Goal: Task Accomplishment & Management: Manage account settings

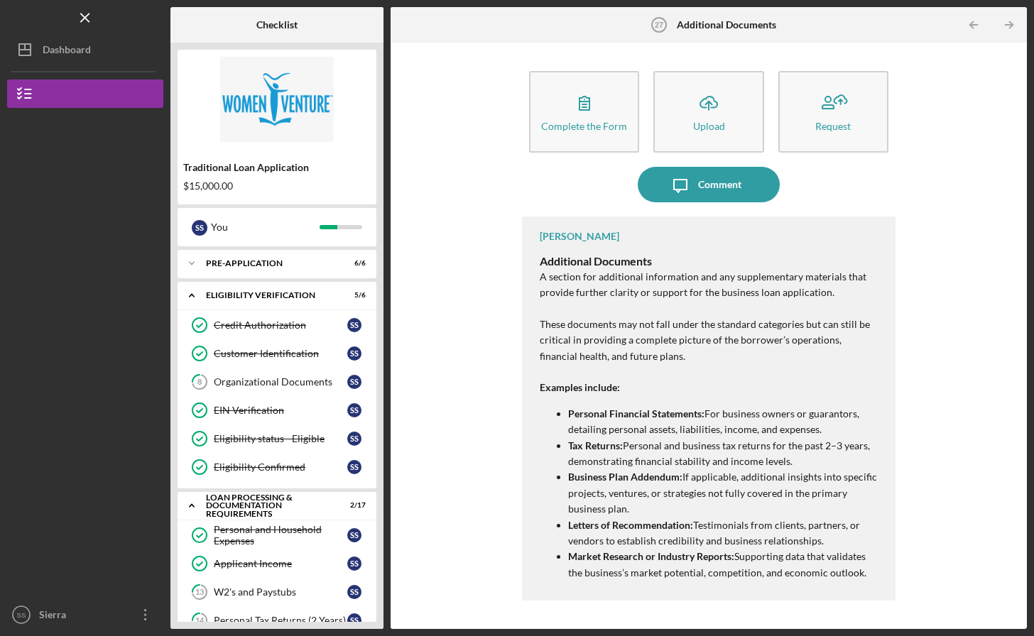
scroll to position [460, 0]
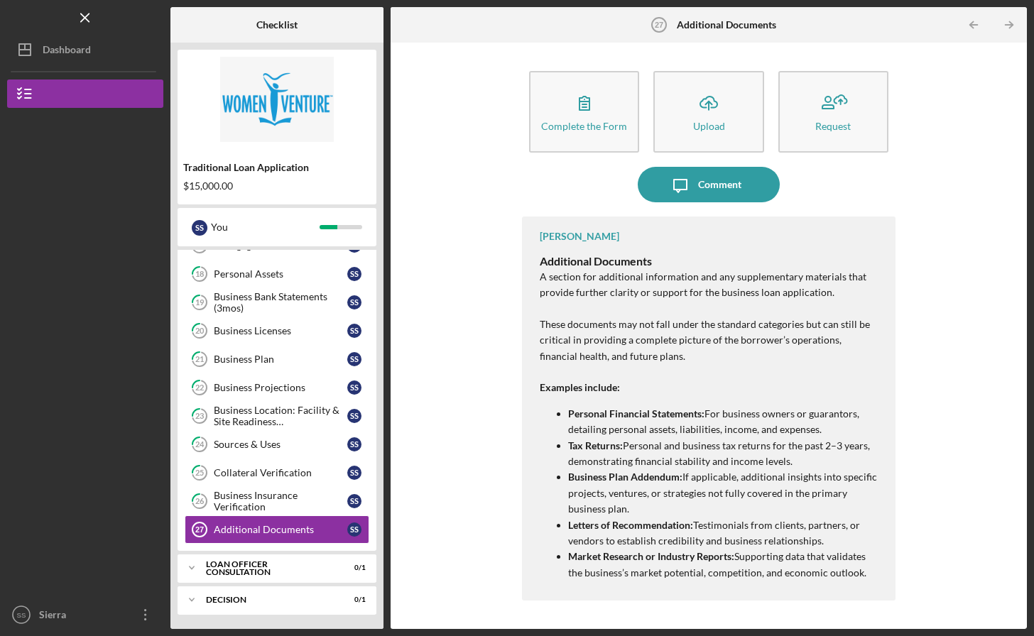
click at [234, 508] on div "Business Insurance Verification" at bounding box center [281, 501] width 134 height 23
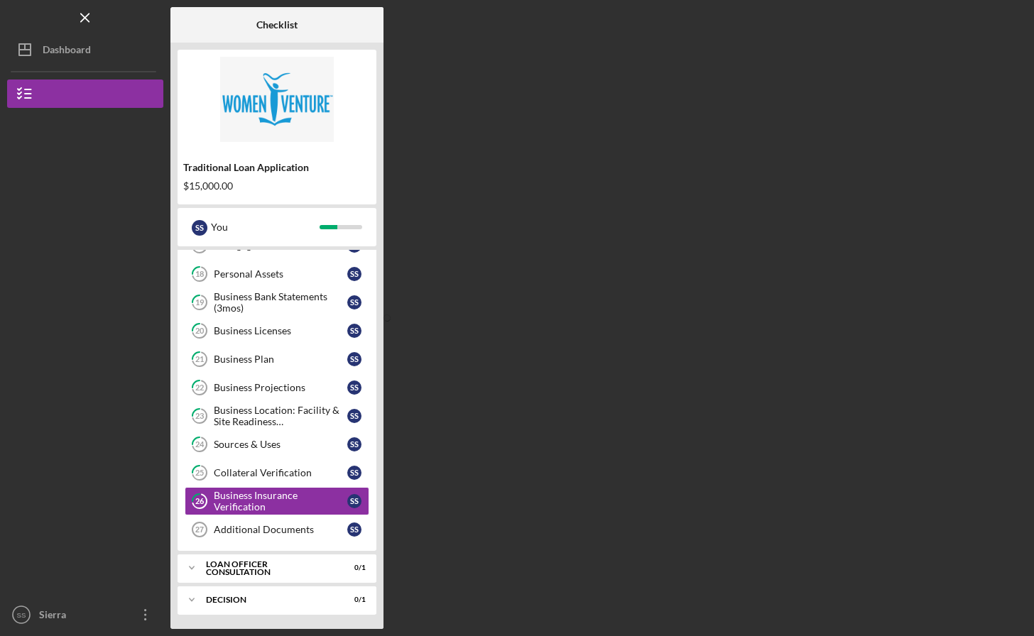
click at [233, 473] on div "Collateral Verification" at bounding box center [281, 472] width 134 height 11
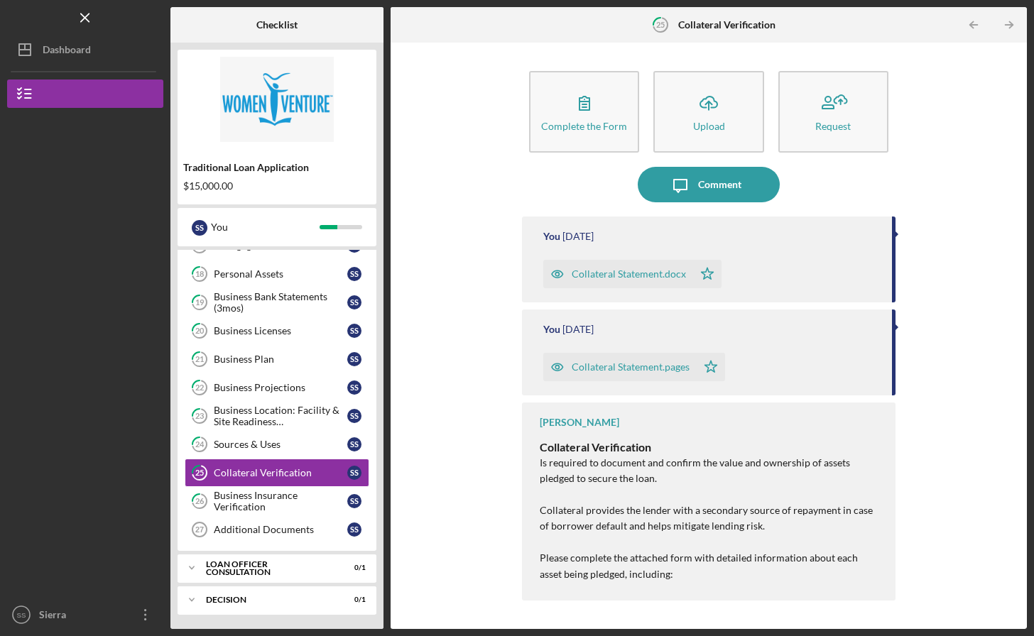
click at [238, 447] on div "Sources & Uses" at bounding box center [281, 444] width 134 height 11
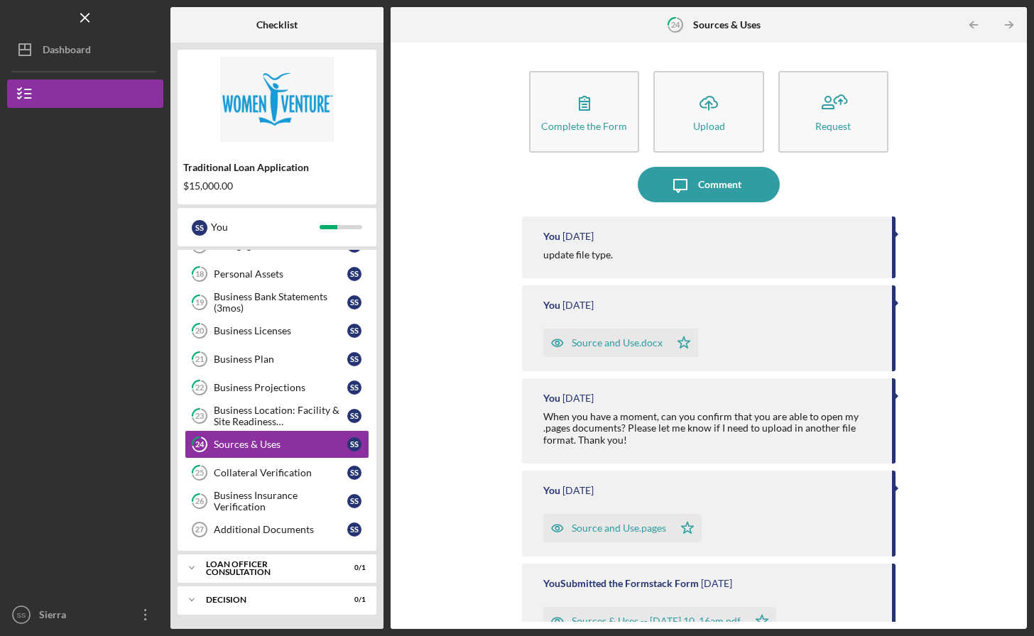
click at [234, 474] on div "Collateral Verification" at bounding box center [281, 472] width 134 height 11
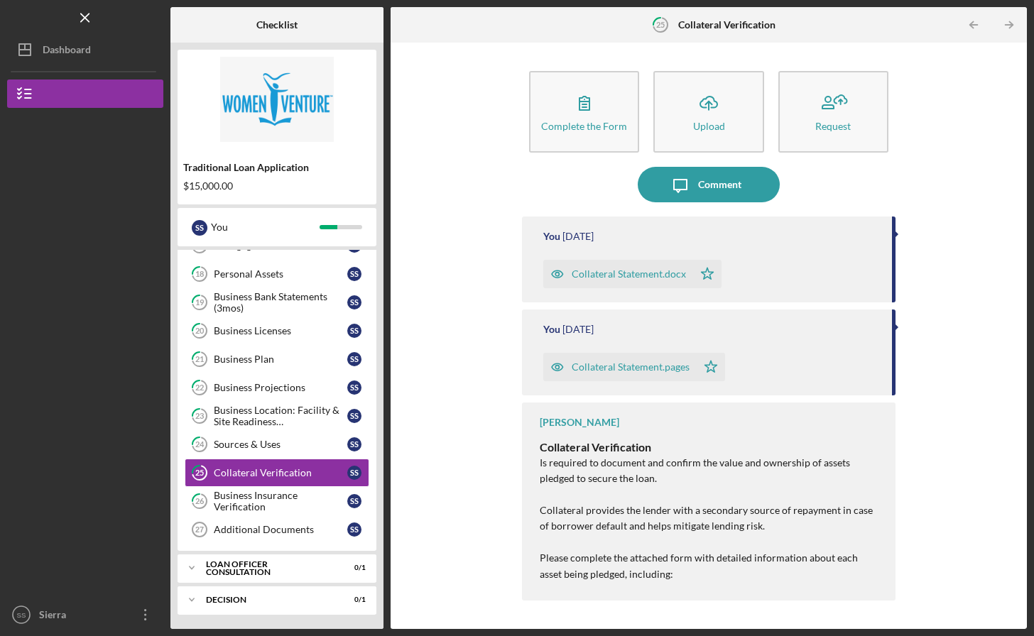
click at [236, 499] on div "Business Insurance Verification" at bounding box center [281, 501] width 134 height 23
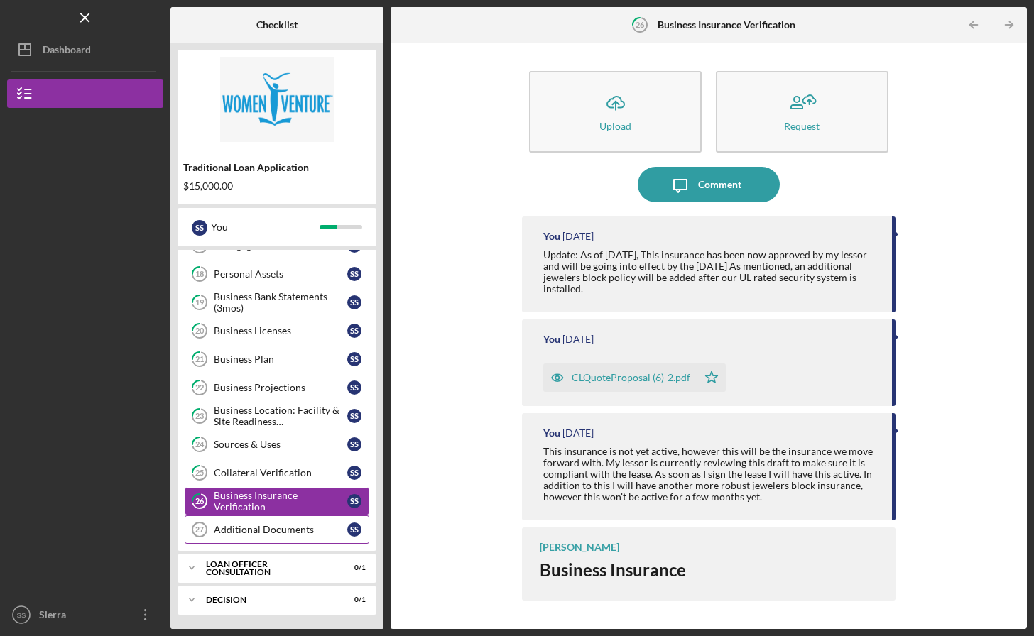
drag, startPoint x: 0, startPoint y: 0, endPoint x: 235, endPoint y: 526, distance: 575.8
click at [235, 526] on div "Additional Documents" at bounding box center [281, 529] width 134 height 11
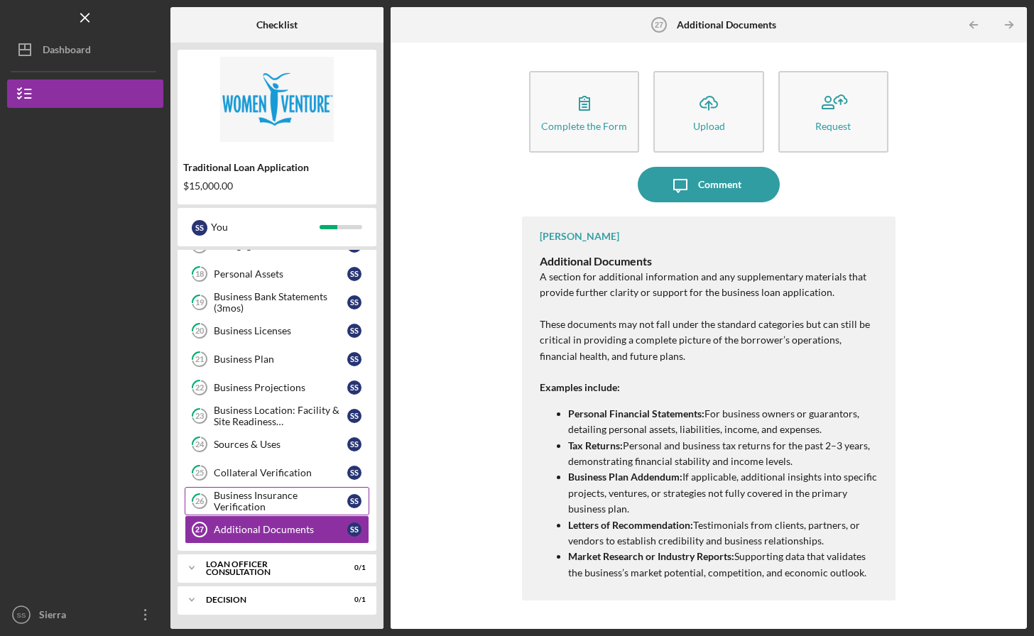
drag, startPoint x: 235, startPoint y: 526, endPoint x: 238, endPoint y: 507, distance: 18.7
click at [238, 507] on div "Business Insurance Verification" at bounding box center [281, 501] width 134 height 23
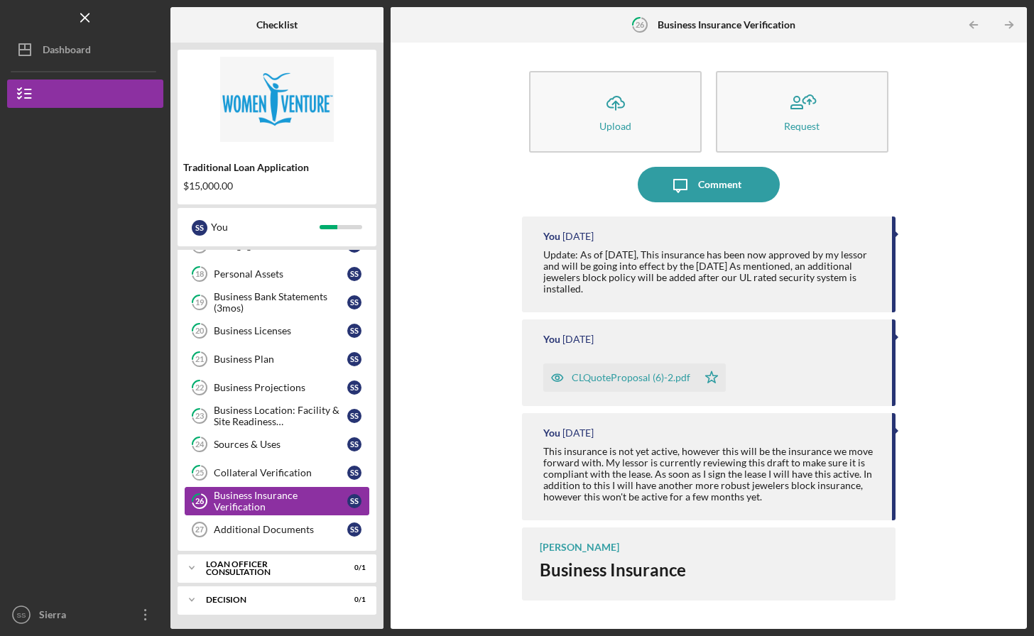
click at [239, 479] on link "25 Collateral Verification S S" at bounding box center [277, 473] width 185 height 28
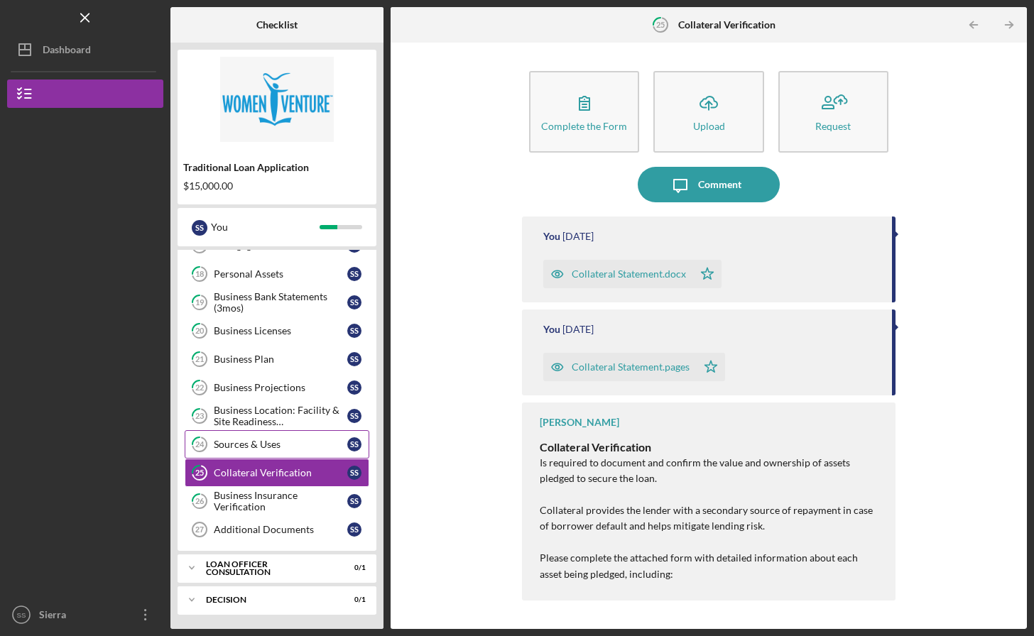
drag, startPoint x: 238, startPoint y: 507, endPoint x: 238, endPoint y: 446, distance: 61.1
click at [238, 446] on div "Sources & Uses" at bounding box center [281, 444] width 134 height 11
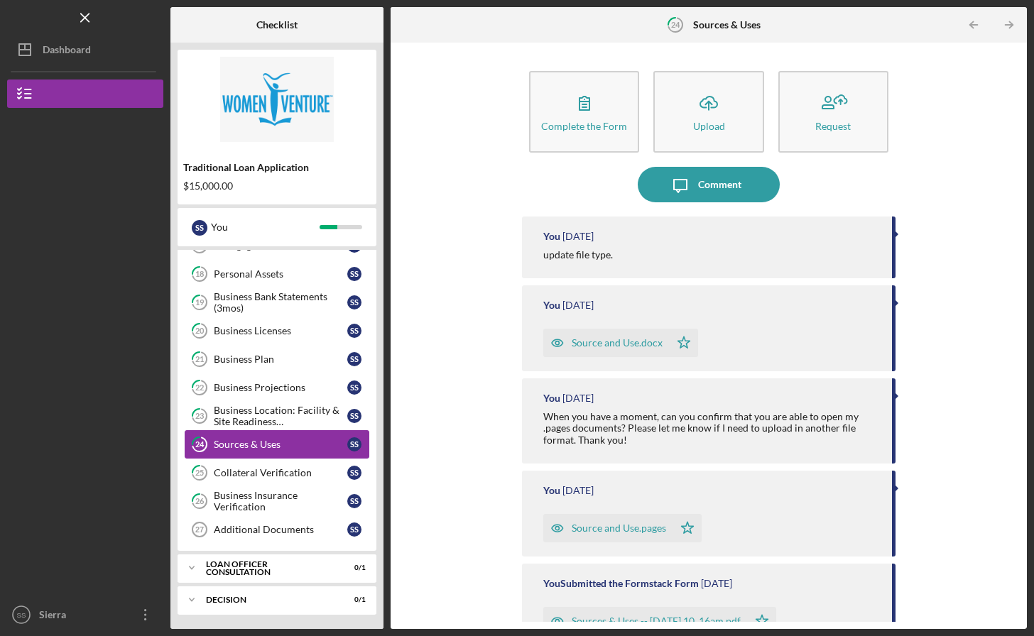
click at [241, 418] on div "Business Location: Facility & Site Readiness Documentation" at bounding box center [281, 416] width 134 height 23
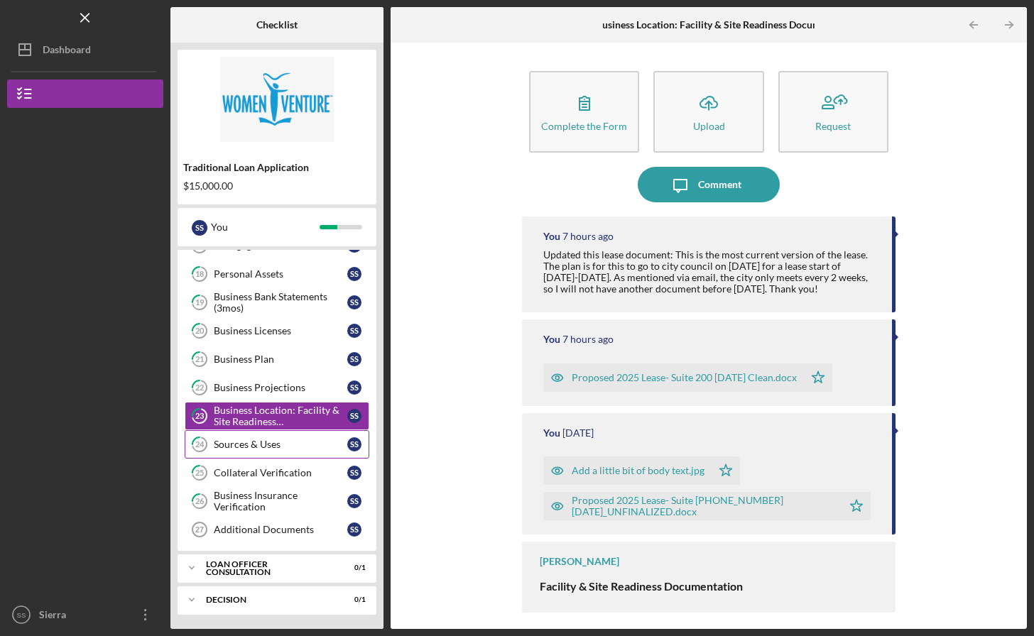
click at [248, 381] on link "22 Business Projections S S" at bounding box center [277, 388] width 185 height 28
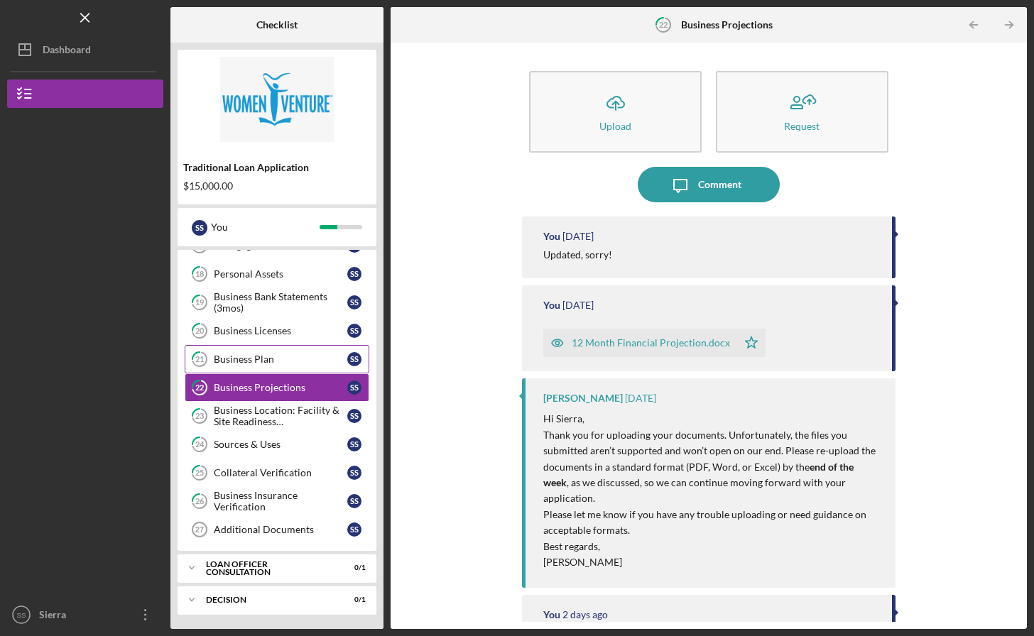
drag, startPoint x: 238, startPoint y: 446, endPoint x: 232, endPoint y: 354, distance: 91.8
click at [232, 354] on div "Business Plan" at bounding box center [281, 359] width 134 height 11
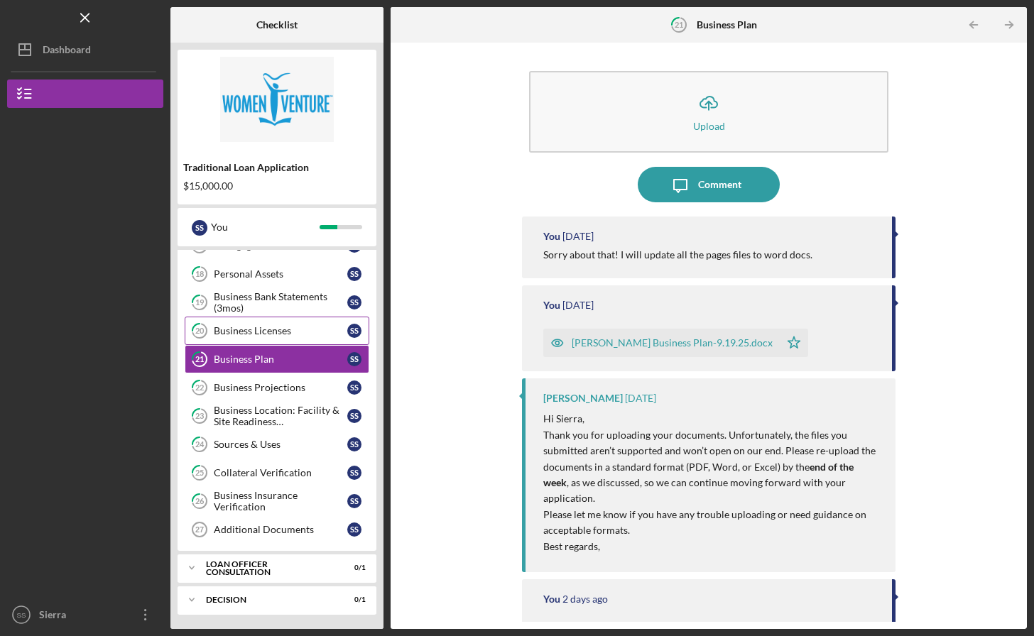
drag, startPoint x: 232, startPoint y: 354, endPoint x: 239, endPoint y: 330, distance: 25.7
click at [239, 330] on div "Business Licenses" at bounding box center [281, 330] width 134 height 11
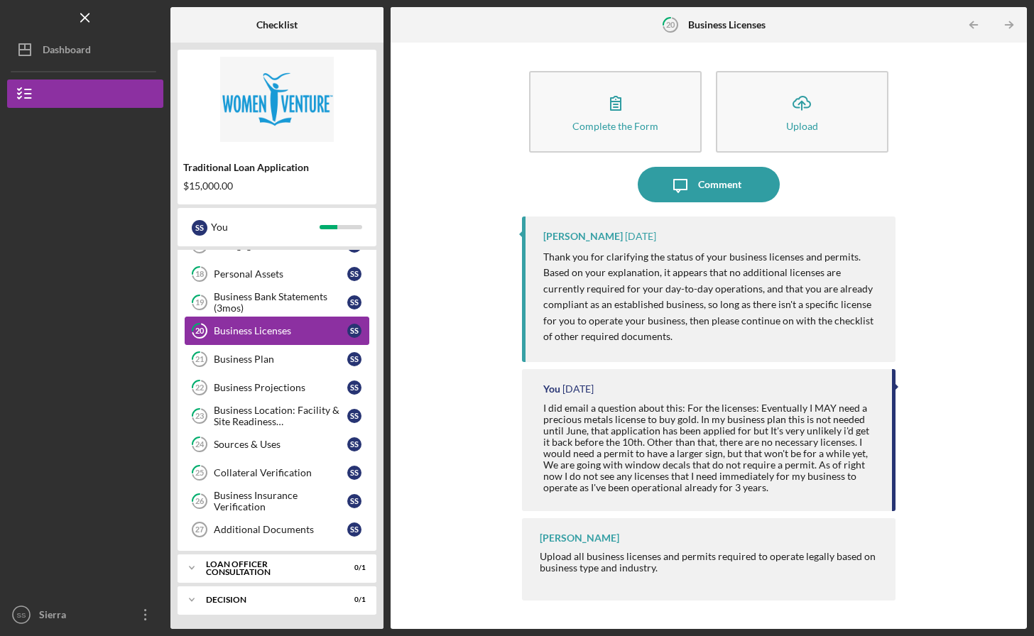
click at [245, 301] on div "Business Bank Statements (3mos)" at bounding box center [281, 302] width 134 height 23
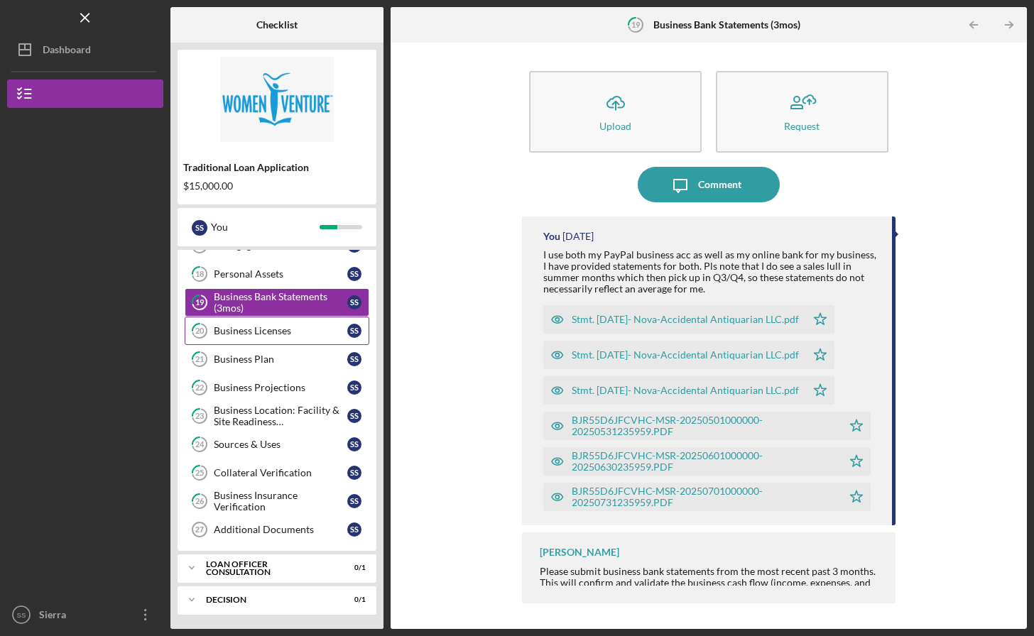
click at [264, 526] on div "Additional Documents" at bounding box center [281, 529] width 134 height 11
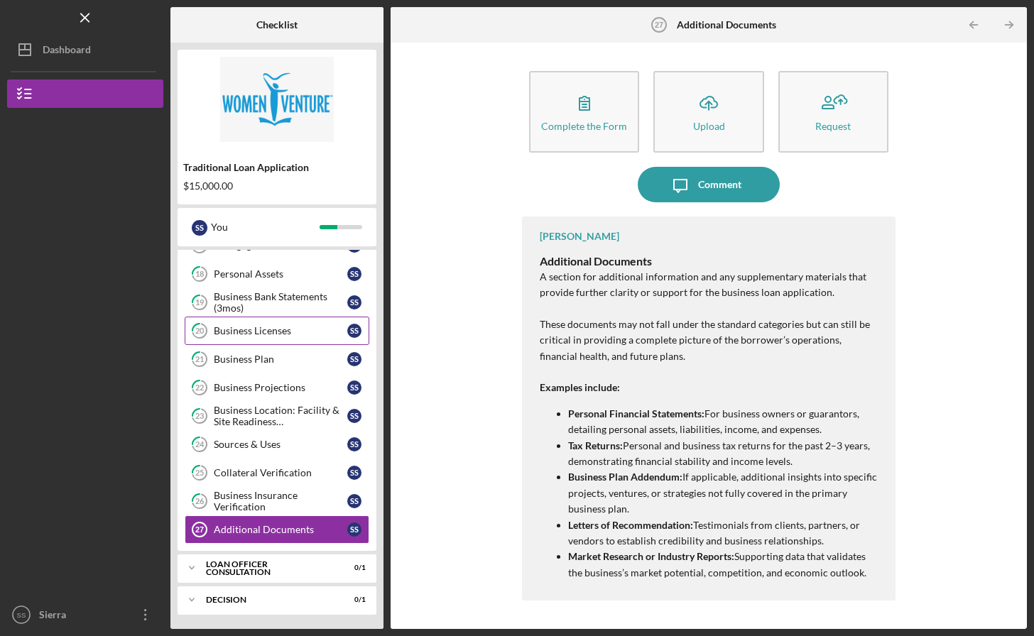
click at [245, 500] on div "Business Insurance Verification" at bounding box center [281, 501] width 134 height 23
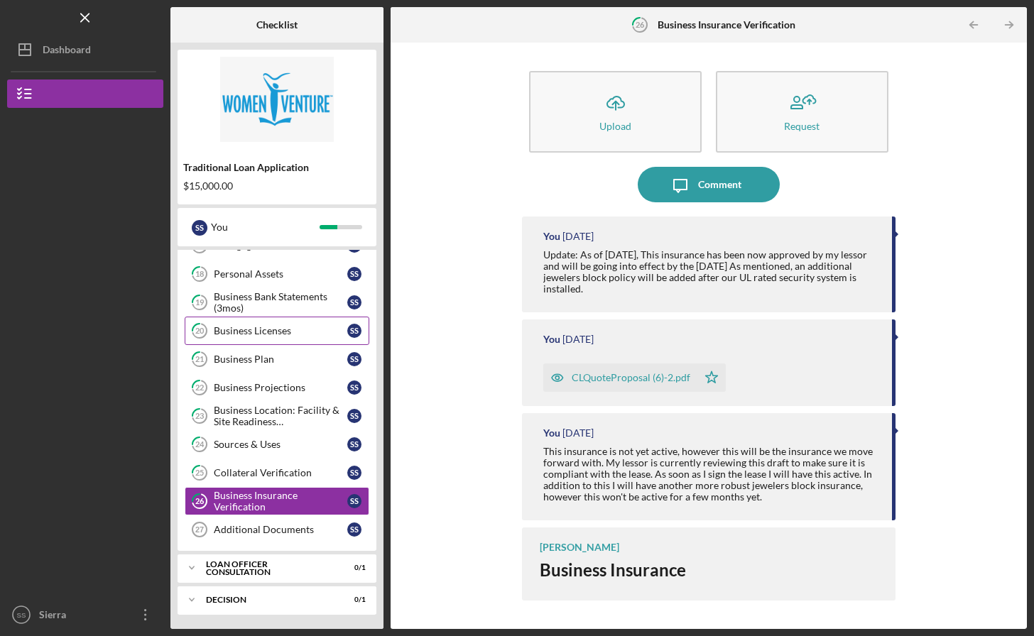
click at [241, 472] on div "Collateral Verification" at bounding box center [281, 472] width 134 height 11
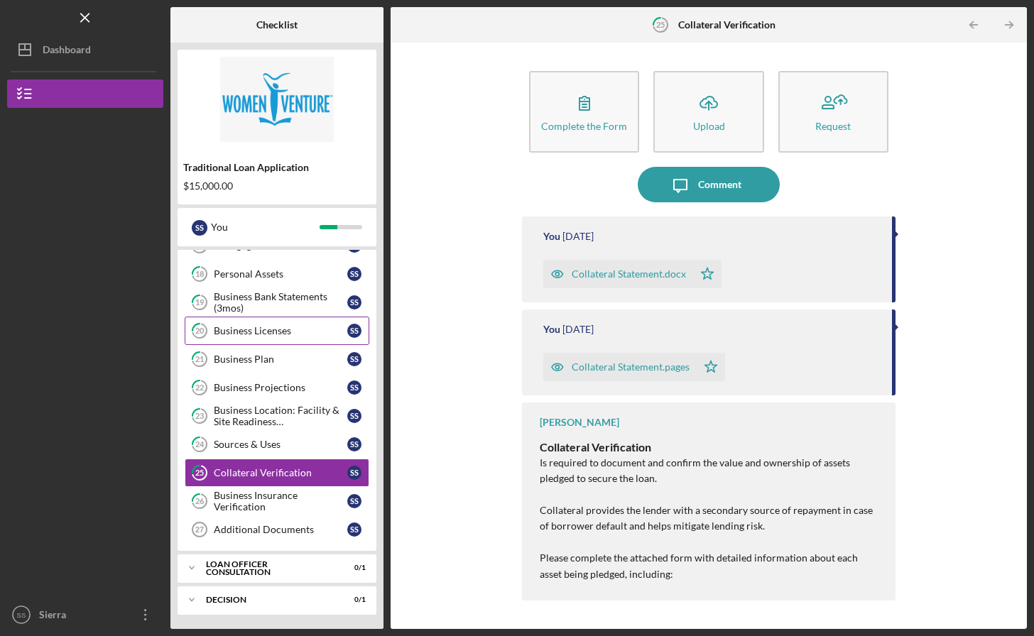
click at [244, 496] on div "Business Insurance Verification" at bounding box center [281, 501] width 134 height 23
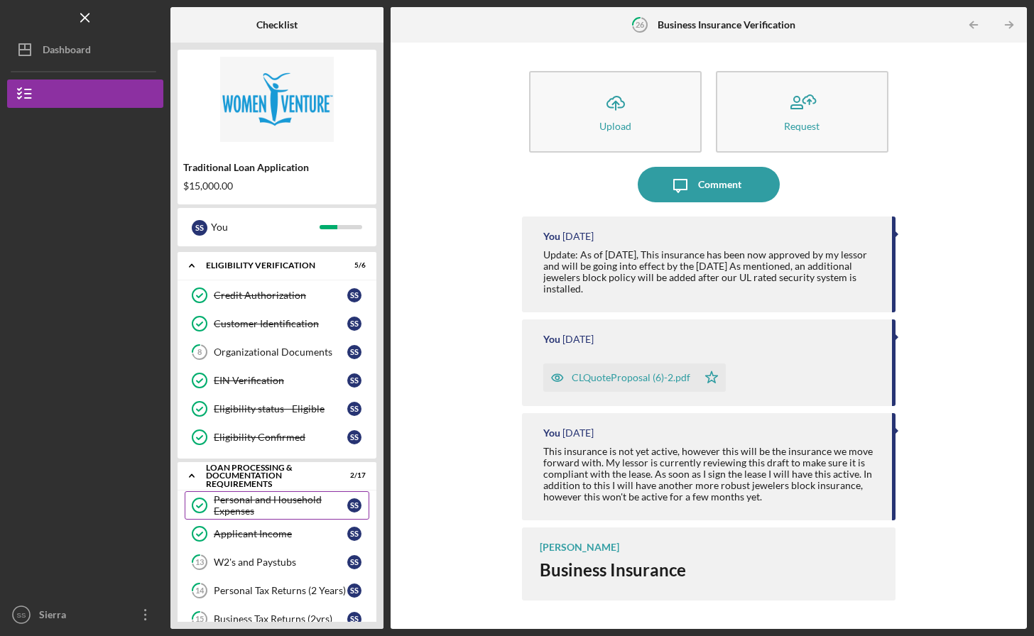
scroll to position [460, 0]
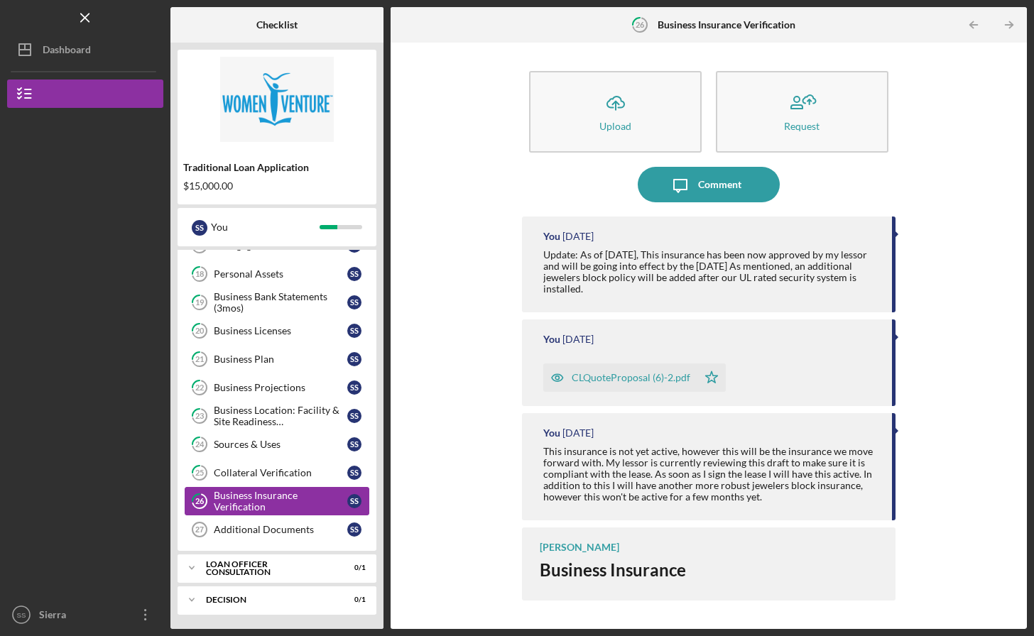
click at [288, 475] on div "Collateral Verification" at bounding box center [281, 472] width 134 height 11
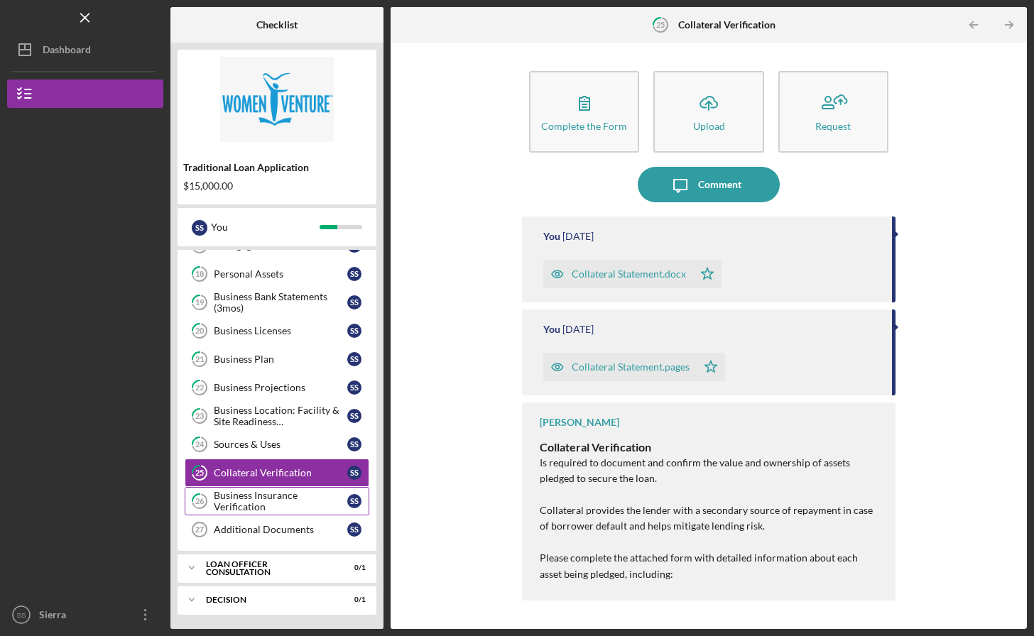
drag, startPoint x: 244, startPoint y: 496, endPoint x: 257, endPoint y: 497, distance: 13.5
click at [257, 497] on div "Business Insurance Verification" at bounding box center [281, 501] width 134 height 23
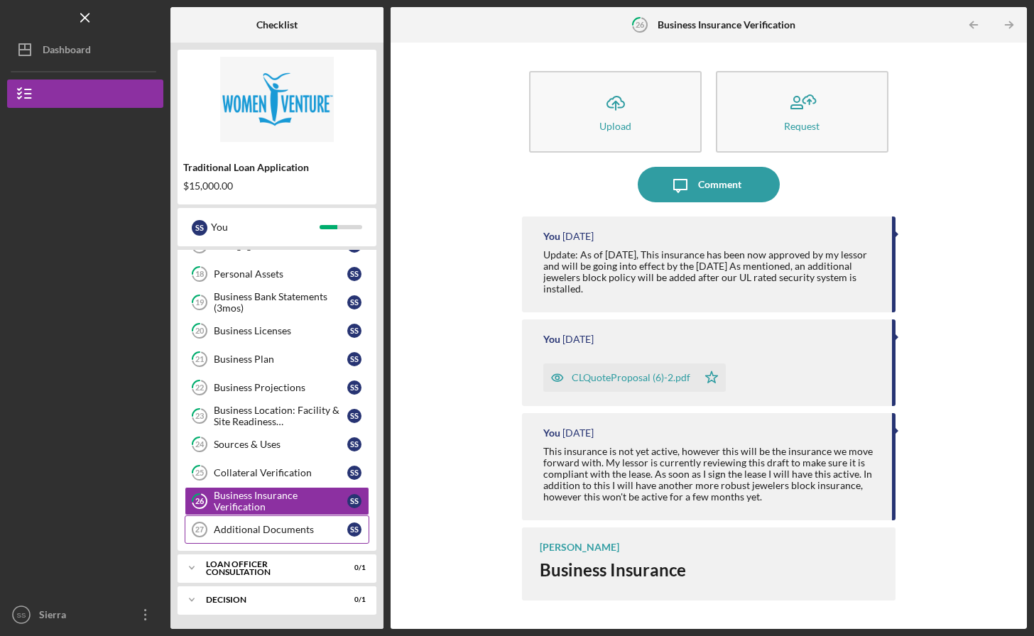
drag, startPoint x: 257, startPoint y: 497, endPoint x: 247, endPoint y: 531, distance: 34.8
click at [247, 531] on div "Additional Documents" at bounding box center [281, 529] width 134 height 11
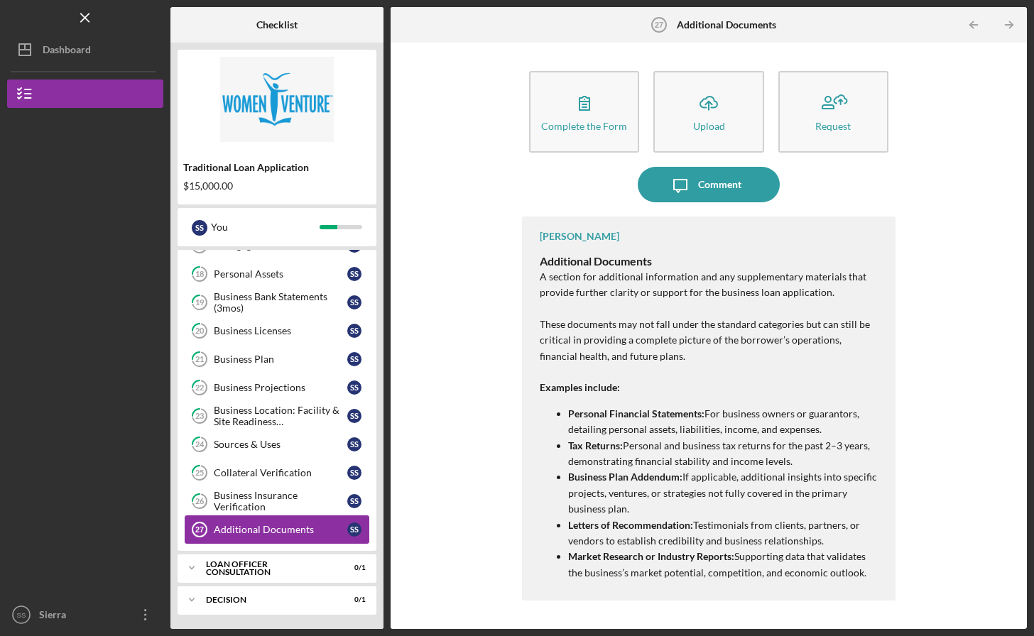
click at [251, 496] on div "Business Insurance Verification" at bounding box center [281, 501] width 134 height 23
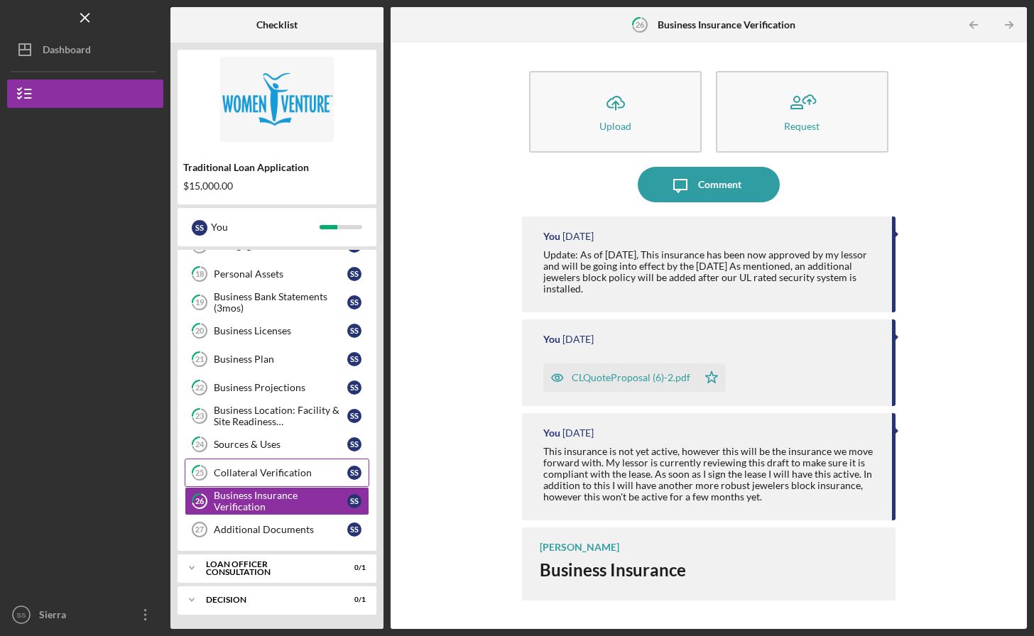
drag, startPoint x: 247, startPoint y: 531, endPoint x: 259, endPoint y: 474, distance: 57.9
click at [259, 474] on div "Collateral Verification" at bounding box center [281, 472] width 134 height 11
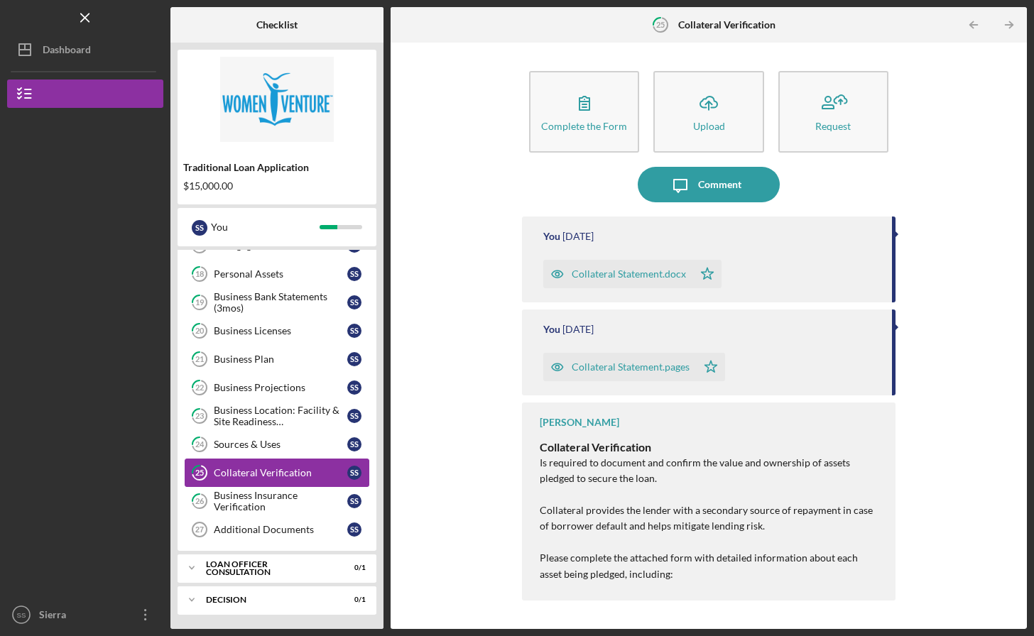
click at [252, 447] on div "Sources & Uses" at bounding box center [281, 444] width 134 height 11
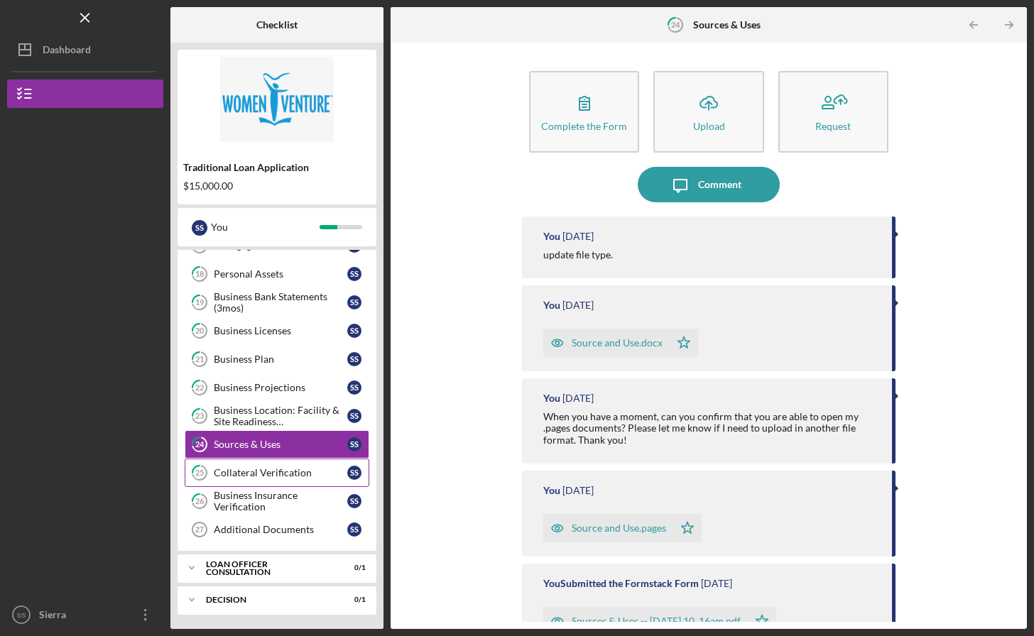
click at [254, 423] on div "Business Location: Facility & Site Readiness Documentation" at bounding box center [281, 416] width 134 height 23
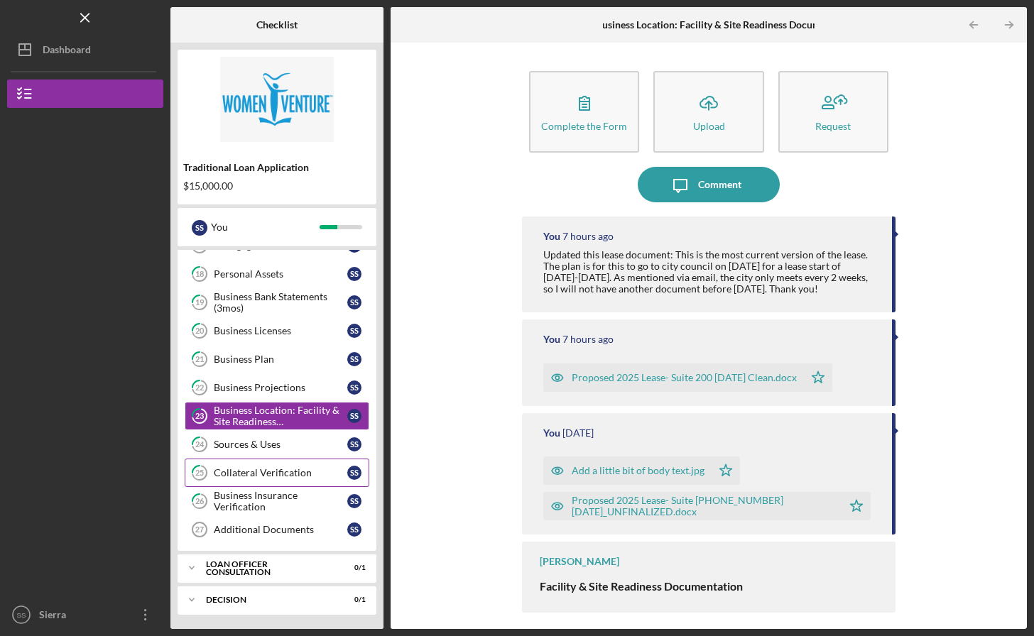
click at [251, 384] on div "Business Projections" at bounding box center [281, 387] width 134 height 11
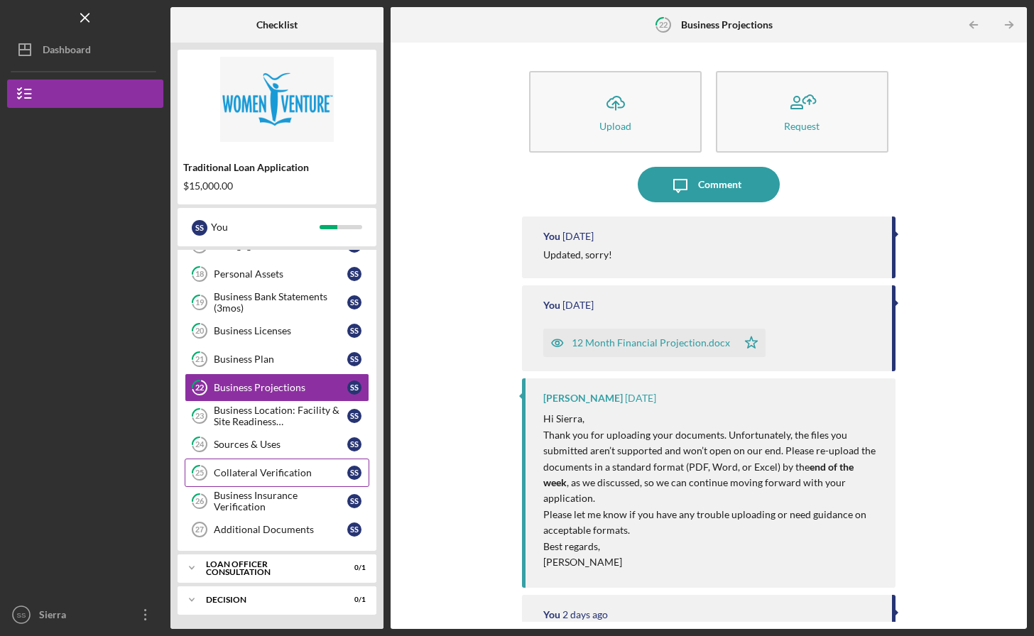
click at [249, 413] on div "Business Location: Facility & Site Readiness Documentation" at bounding box center [281, 416] width 134 height 23
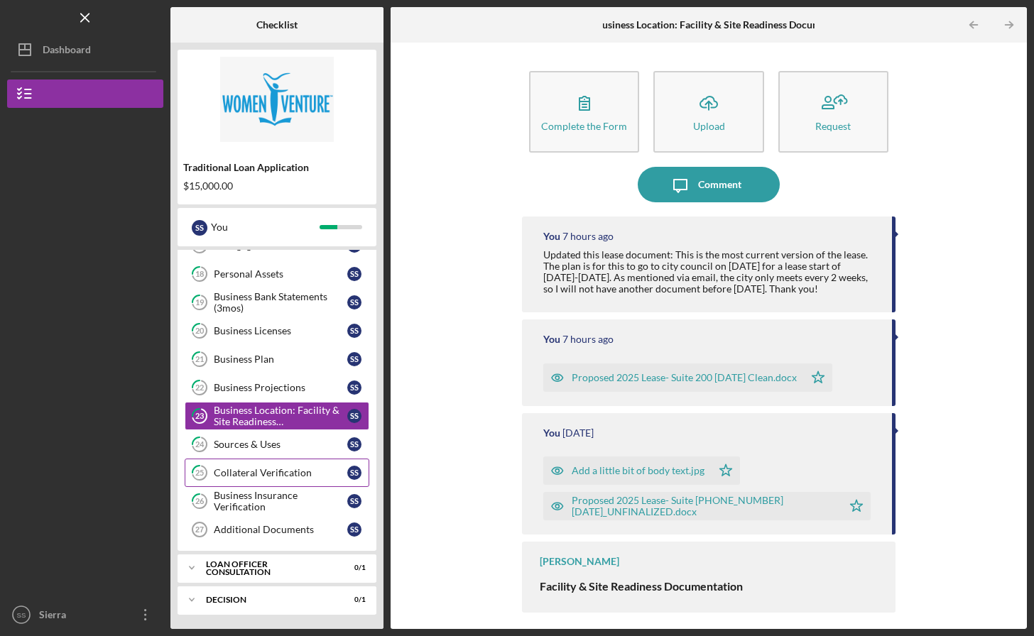
click at [252, 451] on link "24 Sources & Uses S S" at bounding box center [277, 444] width 185 height 28
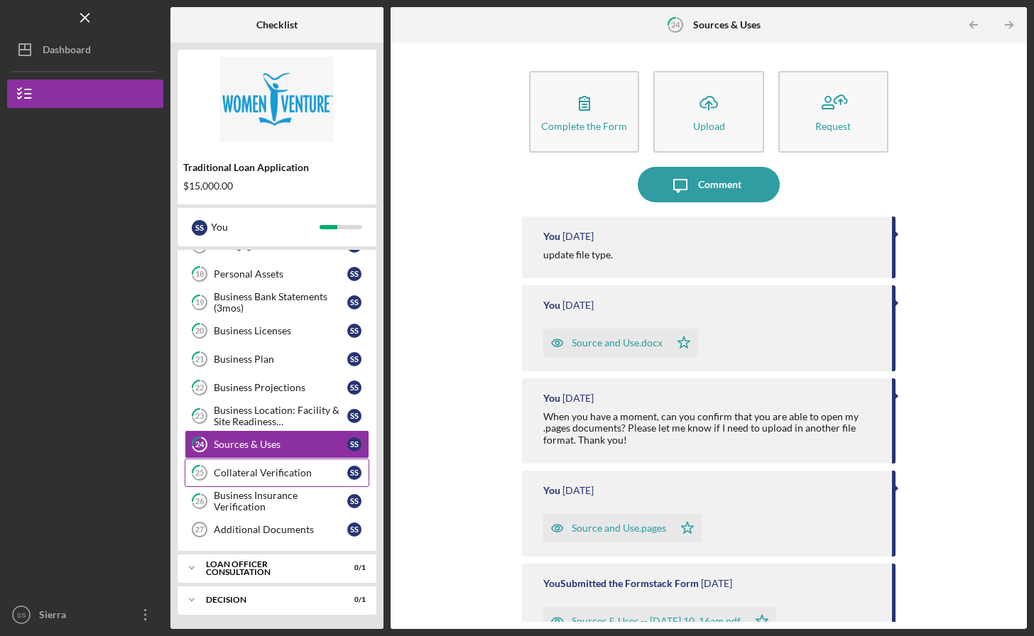
drag, startPoint x: 259, startPoint y: 474, endPoint x: 245, endPoint y: 469, distance: 14.2
click at [245, 469] on div "Collateral Verification" at bounding box center [281, 472] width 134 height 11
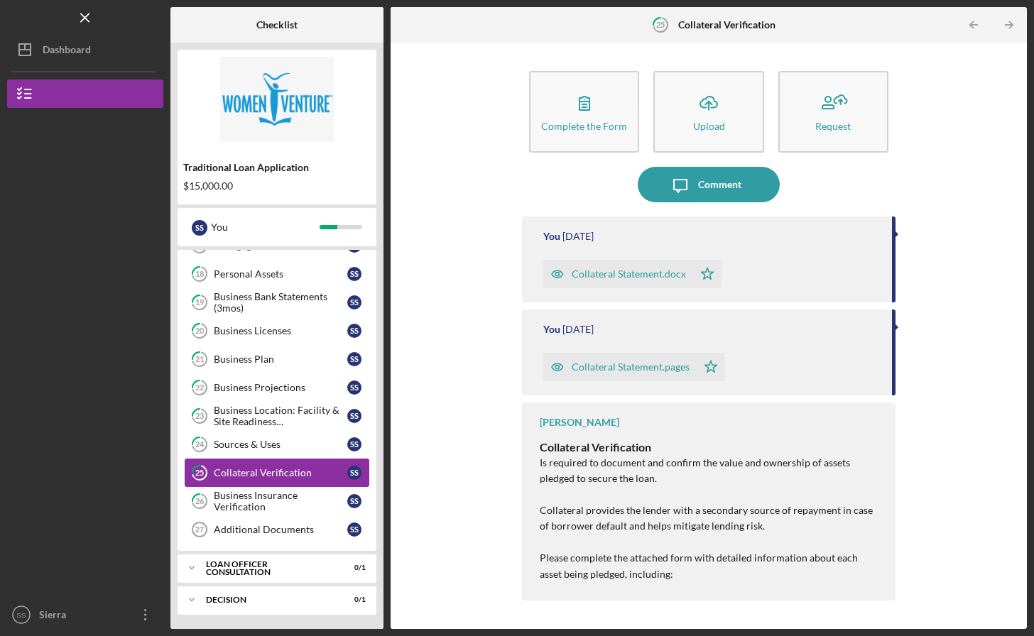
click at [251, 447] on div "Sources & Uses" at bounding box center [281, 444] width 134 height 11
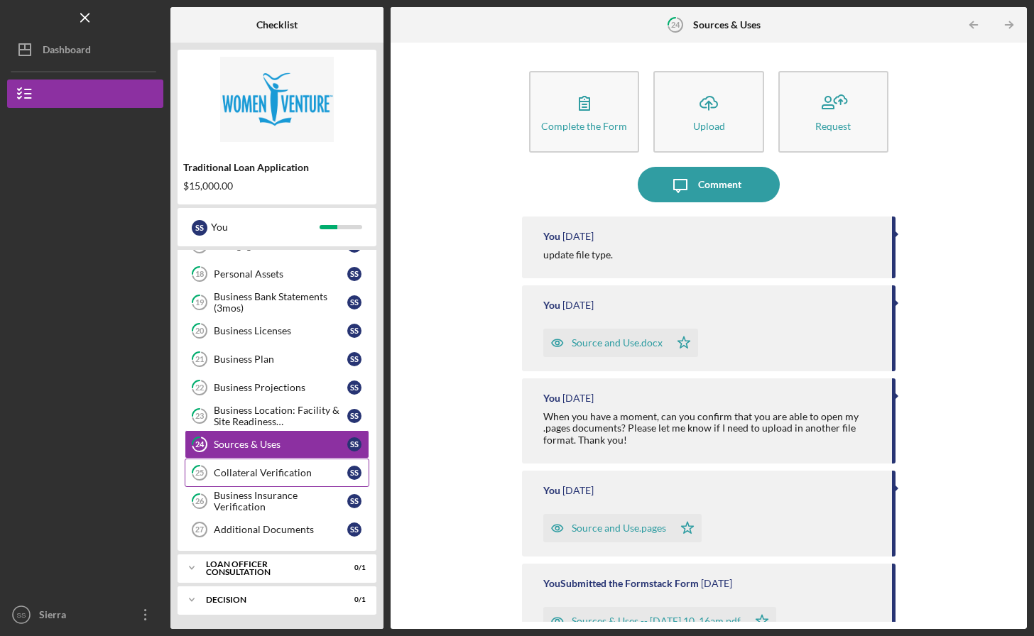
click at [251, 427] on div "Business Location: Facility & Site Readiness Documentation" at bounding box center [281, 416] width 134 height 23
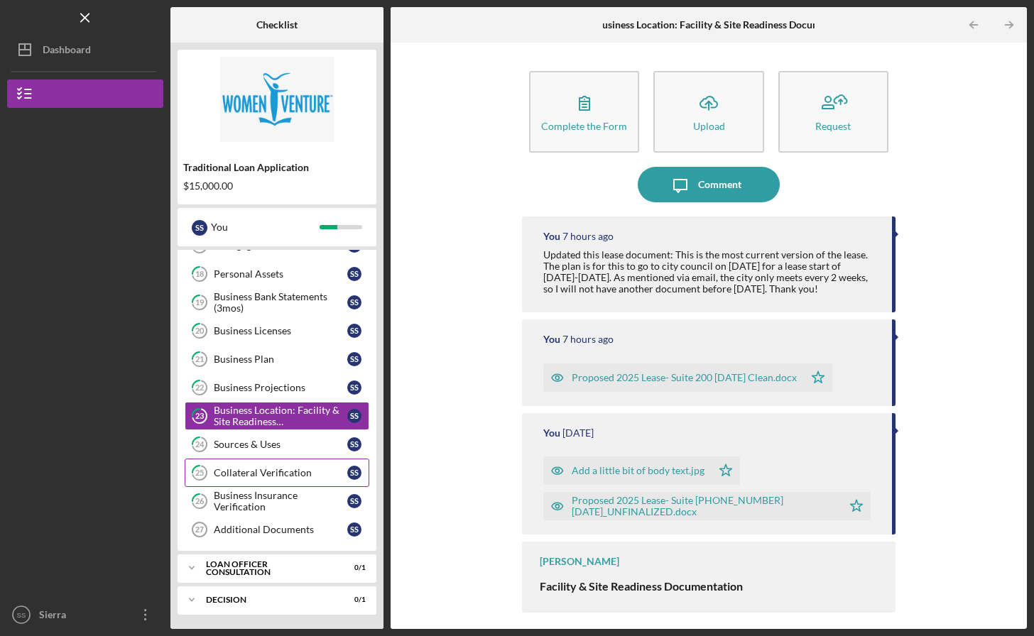
click at [248, 390] on div "Business Projections" at bounding box center [281, 387] width 134 height 11
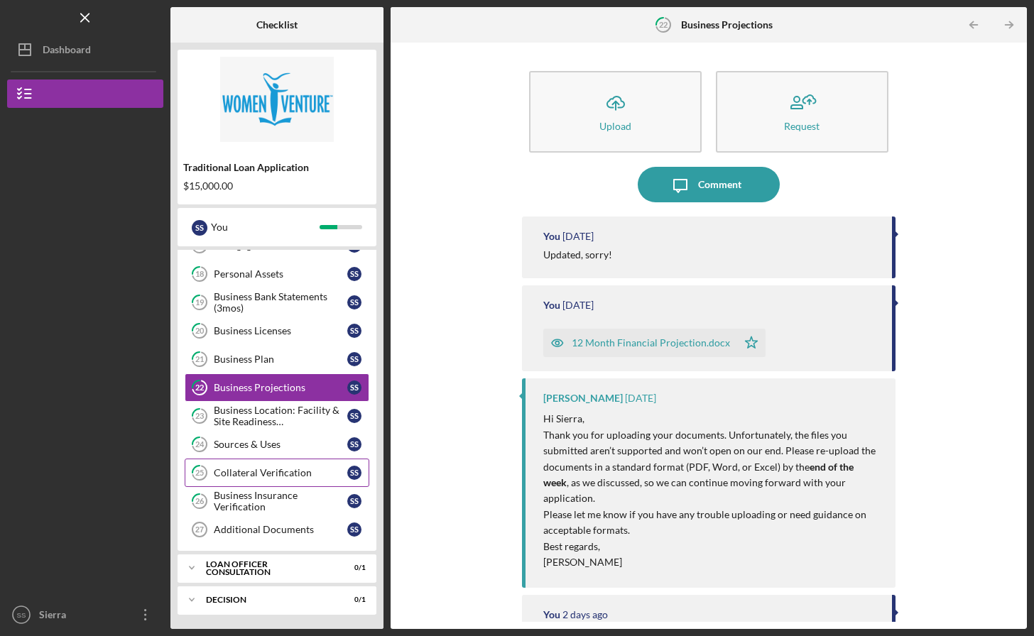
click at [234, 361] on div "Business Plan" at bounding box center [281, 359] width 134 height 11
